Goal: Task Accomplishment & Management: Manage account settings

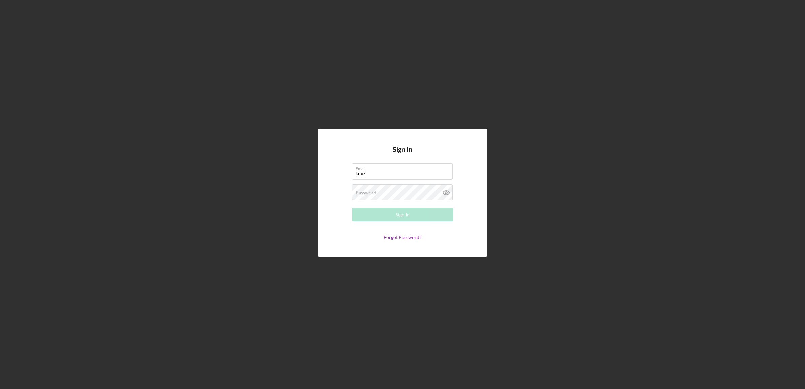
type input "[EMAIL_ADDRESS][DOMAIN_NAME]"
click at [352, 208] on button "Sign In" at bounding box center [402, 214] width 101 height 13
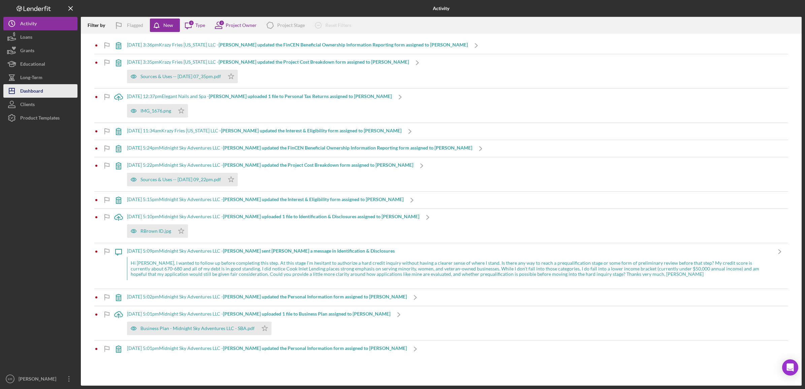
click at [53, 94] on button "Icon/Dashboard Dashboard" at bounding box center [40, 90] width 74 height 13
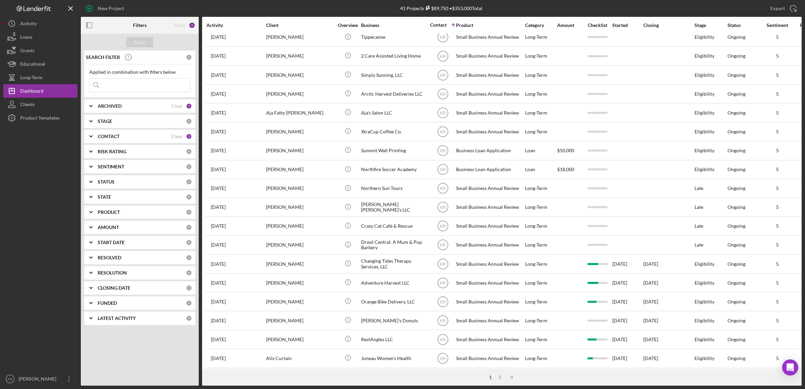
scroll to position [153, 0]
